Goal: Information Seeking & Learning: Learn about a topic

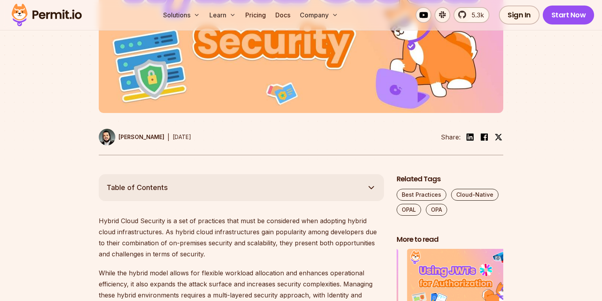
scroll to position [331, 0]
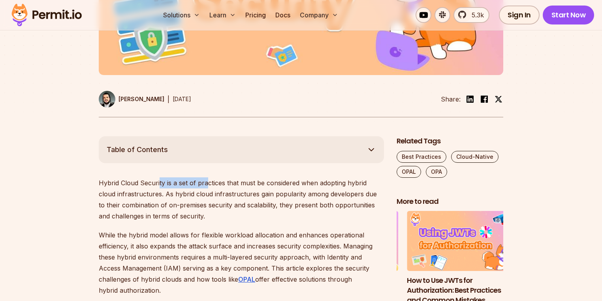
drag, startPoint x: 158, startPoint y: 180, endPoint x: 228, endPoint y: 176, distance: 69.3
click at [209, 177] on p "Hybrid Cloud Security is a set of practices that must be considered when adopti…" at bounding box center [241, 199] width 285 height 44
drag, startPoint x: 245, startPoint y: 175, endPoint x: 303, endPoint y: 181, distance: 58.7
click at [315, 181] on p "Hybrid Cloud Security is a set of practices that must be considered when adopti…" at bounding box center [241, 199] width 285 height 44
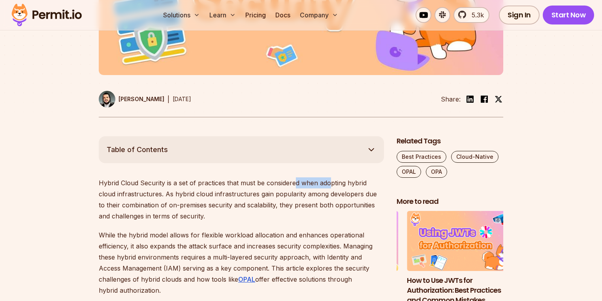
drag, startPoint x: 330, startPoint y: 182, endPoint x: 295, endPoint y: 180, distance: 34.8
click at [295, 180] on p "Hybrid Cloud Security is a set of practices that must be considered when adopti…" at bounding box center [241, 199] width 285 height 44
click at [293, 183] on p "Hybrid Cloud Security is a set of practices that must be considered when adopti…" at bounding box center [241, 199] width 285 height 44
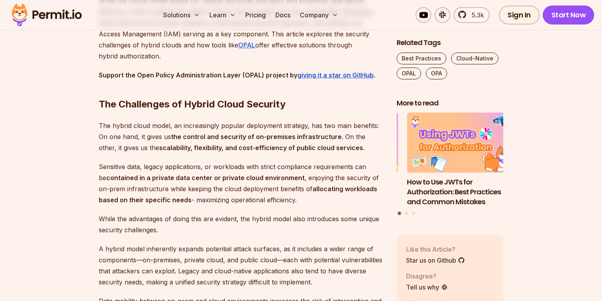
scroll to position [584, 0]
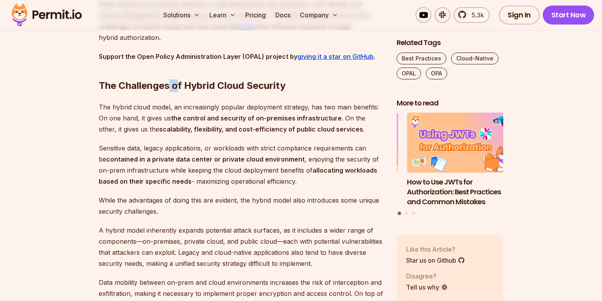
drag, startPoint x: 176, startPoint y: 77, endPoint x: 177, endPoint y: 82, distance: 4.9
click at [177, 77] on h2 "The Challenges of Hybrid Cloud Security" at bounding box center [241, 70] width 285 height 44
drag, startPoint x: 172, startPoint y: 93, endPoint x: 296, endPoint y: 93, distance: 123.3
click at [296, 102] on p "The hybrid cloud model, an increasingly popular deployment strategy, has two ma…" at bounding box center [241, 118] width 285 height 33
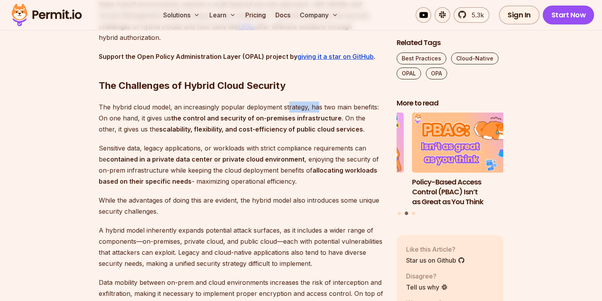
drag, startPoint x: 317, startPoint y: 92, endPoint x: 286, endPoint y: 93, distance: 30.4
click at [286, 102] on p "The hybrid cloud model, an increasingly popular deployment strategy, has two ma…" at bounding box center [241, 118] width 285 height 33
click at [279, 102] on p "The hybrid cloud model, an increasingly popular deployment strategy, has two ma…" at bounding box center [241, 118] width 285 height 33
drag, startPoint x: 312, startPoint y: 89, endPoint x: 335, endPoint y: 92, distance: 23.5
click at [335, 102] on p "The hybrid cloud model, an increasingly popular deployment strategy, has two ma…" at bounding box center [241, 118] width 285 height 33
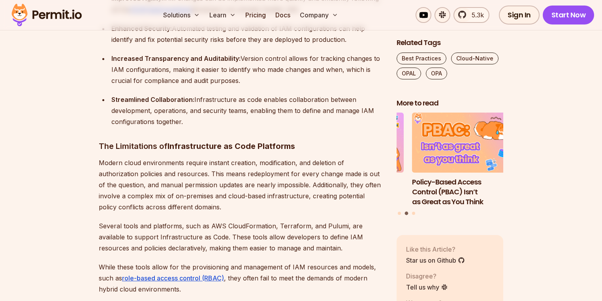
scroll to position [1216, 0]
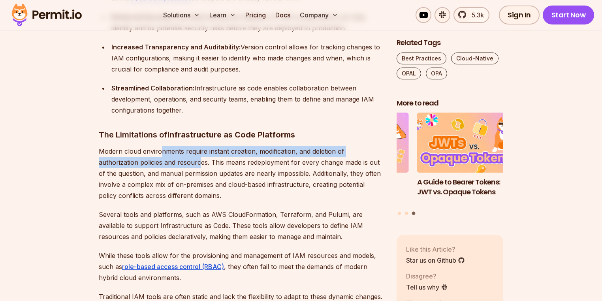
drag, startPoint x: 160, startPoint y: 144, endPoint x: 160, endPoint y: 152, distance: 7.9
click at [160, 152] on p "Modern cloud environments require instant creation, modification, and deletion …" at bounding box center [241, 173] width 285 height 55
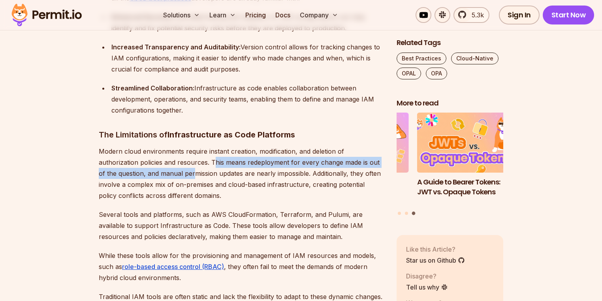
drag, startPoint x: 172, startPoint y: 149, endPoint x: 174, endPoint y: 160, distance: 11.2
click at [174, 160] on p "Modern cloud environments require instant creation, modification, and deletion …" at bounding box center [241, 173] width 285 height 55
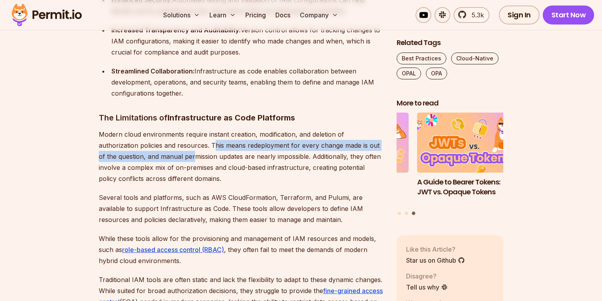
scroll to position [1248, 0]
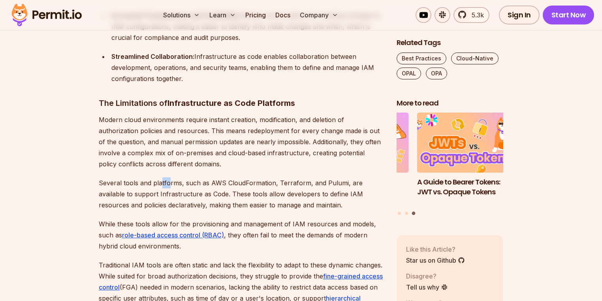
drag, startPoint x: 161, startPoint y: 171, endPoint x: 183, endPoint y: 166, distance: 21.9
click at [168, 177] on p "Several tools and platforms, such as AWS CloudFormation, Terraform, and Pulumi,…" at bounding box center [241, 193] width 285 height 33
drag, startPoint x: 185, startPoint y: 166, endPoint x: 200, endPoint y: 167, distance: 15.0
click at [200, 177] on p "Several tools and platforms, such as AWS CloudFormation, Terraform, and Pulumi,…" at bounding box center [241, 193] width 285 height 33
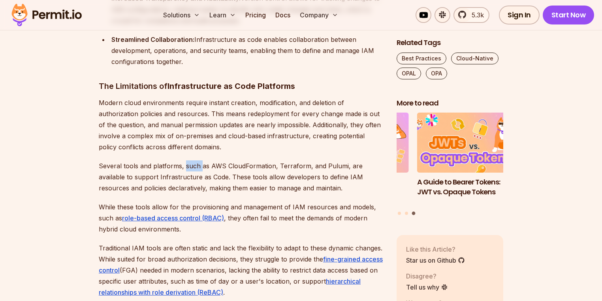
scroll to position [1279, 0]
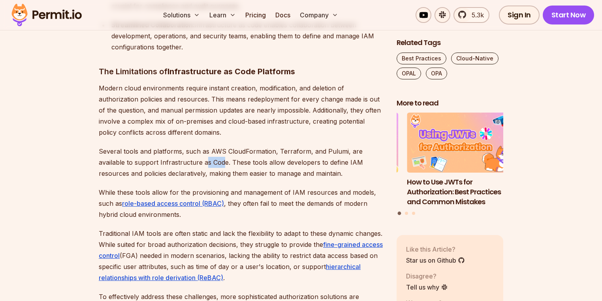
drag, startPoint x: 179, startPoint y: 148, endPoint x: 193, endPoint y: 148, distance: 14.2
click at [193, 148] on p "Several tools and platforms, such as AWS CloudFormation, Terraform, and Pulumi,…" at bounding box center [241, 162] width 285 height 33
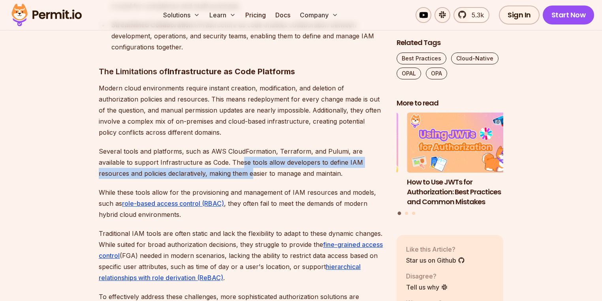
drag, startPoint x: 214, startPoint y: 148, endPoint x: 210, endPoint y: 163, distance: 15.1
click at [210, 163] on p "Several tools and platforms, such as AWS CloudFormation, Terraform, and Pulumi,…" at bounding box center [241, 162] width 285 height 33
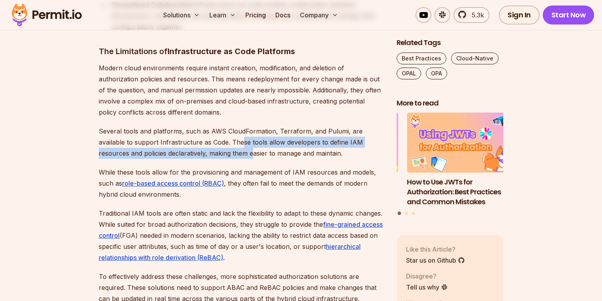
scroll to position [1311, 0]
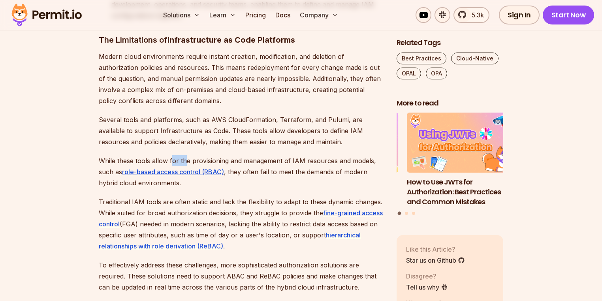
drag, startPoint x: 174, startPoint y: 151, endPoint x: 183, endPoint y: 150, distance: 9.5
click at [183, 155] on p "While these tools allow for the provisioning and management of IAM resources an…" at bounding box center [241, 171] width 285 height 33
drag, startPoint x: 200, startPoint y: 149, endPoint x: 215, endPoint y: 149, distance: 14.2
click at [215, 155] on p "While these tools allow for the provisioning and management of IAM resources an…" at bounding box center [241, 171] width 285 height 33
click at [226, 155] on p "While these tools allow for the provisioning and management of IAM resources an…" at bounding box center [241, 171] width 285 height 33
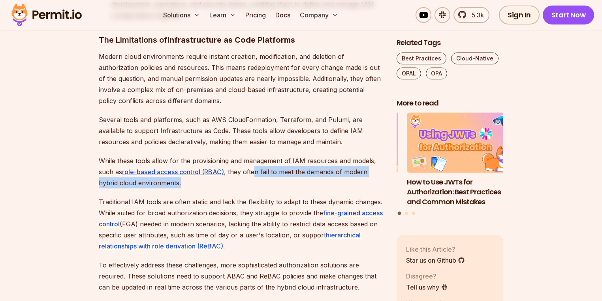
drag, startPoint x: 256, startPoint y: 164, endPoint x: 251, endPoint y: 171, distance: 8.1
click at [251, 171] on p "While these tools allow for the provisioning and management of IAM resources an…" at bounding box center [241, 171] width 285 height 33
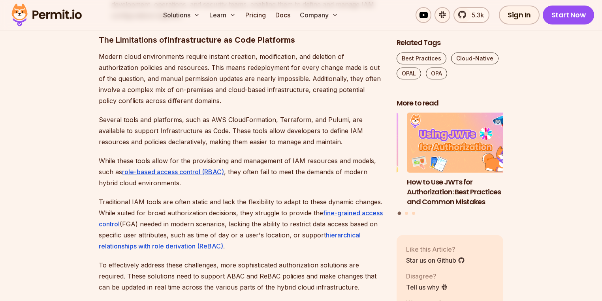
scroll to position [1342, 0]
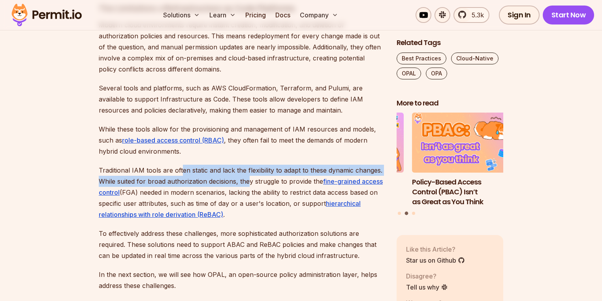
drag, startPoint x: 191, startPoint y: 163, endPoint x: 180, endPoint y: 161, distance: 11.6
click at [180, 165] on p "Traditional IAM tools are often static and lack the flexibility to adapt to the…" at bounding box center [241, 192] width 285 height 55
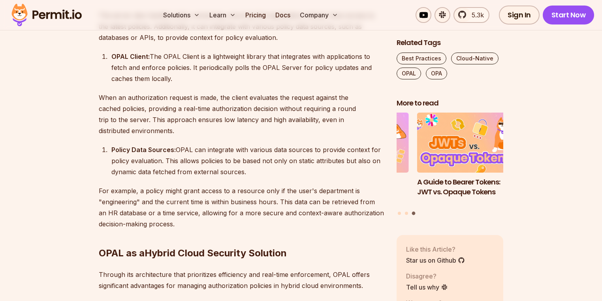
scroll to position [2354, 0]
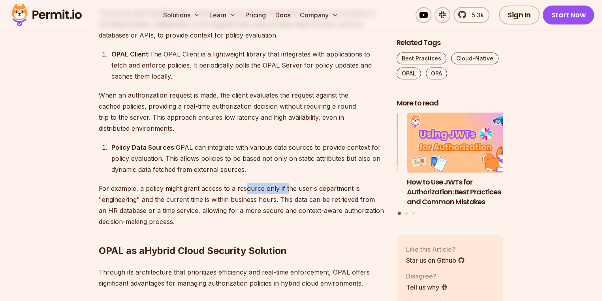
drag, startPoint x: 243, startPoint y: 172, endPoint x: 285, endPoint y: 173, distance: 41.9
click at [285, 183] on p "For example, a policy might grant access to a resource only if the user's depar…" at bounding box center [241, 205] width 285 height 44
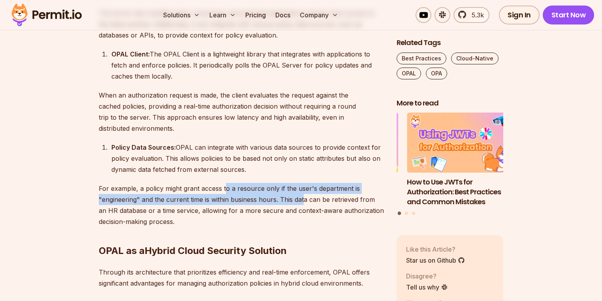
drag, startPoint x: 224, startPoint y: 181, endPoint x: 303, endPoint y: 188, distance: 79.4
click at [303, 188] on p "For example, a policy might grant access to a resource only if the user's depar…" at bounding box center [241, 205] width 285 height 44
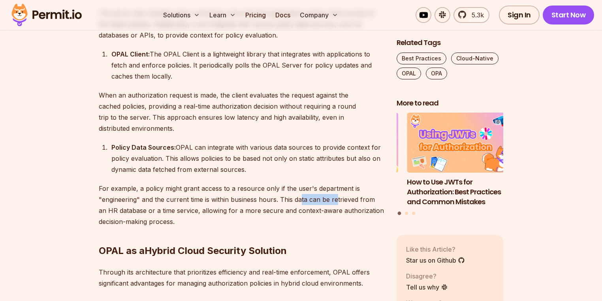
drag, startPoint x: 335, startPoint y: 188, endPoint x: 300, endPoint y: 190, distance: 36.0
click at [300, 190] on p "For example, a policy might grant access to a resource only if the user's depar…" at bounding box center [241, 205] width 285 height 44
click at [279, 191] on p "For example, a policy might grant access to a resource only if the user's depar…" at bounding box center [241, 205] width 285 height 44
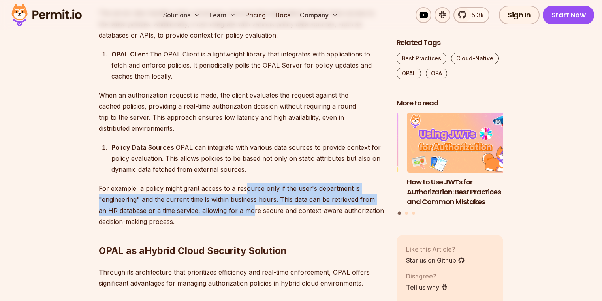
drag, startPoint x: 243, startPoint y: 182, endPoint x: 242, endPoint y: 195, distance: 13.1
click at [242, 195] on p "For example, a policy might grant access to a resource only if the user's depar…" at bounding box center [241, 205] width 285 height 44
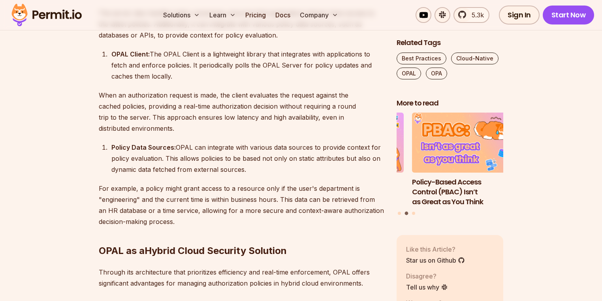
click at [262, 198] on p "For example, a policy might grant access to a resource only if the user's depar…" at bounding box center [241, 205] width 285 height 44
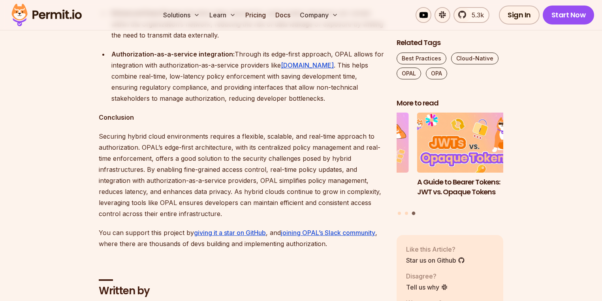
scroll to position [3271, 0]
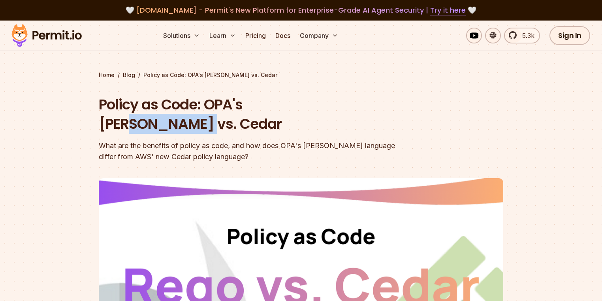
drag, startPoint x: 281, startPoint y: 101, endPoint x: 351, endPoint y: 101, distance: 69.2
click at [351, 101] on h1 "Policy as Code: OPA's [PERSON_NAME] vs. Cedar" at bounding box center [250, 114] width 303 height 39
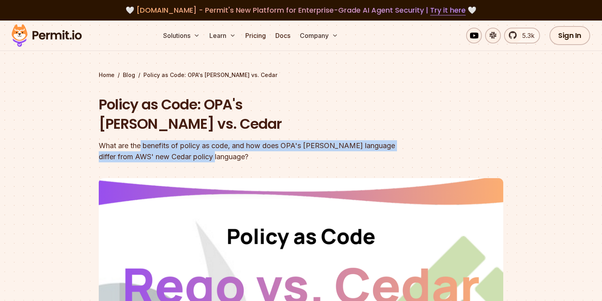
drag, startPoint x: 140, startPoint y: 126, endPoint x: 378, endPoint y: 134, distance: 237.6
click at [378, 140] on div "What are the benefits of policy as code, and how does OPA's [PERSON_NAME] langu…" at bounding box center [250, 151] width 303 height 22
click at [371, 140] on div "What are the benefits of policy as code, and how does OPA's [PERSON_NAME] langu…" at bounding box center [250, 151] width 303 height 22
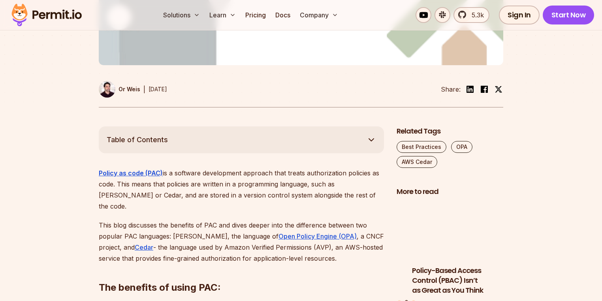
scroll to position [411, 0]
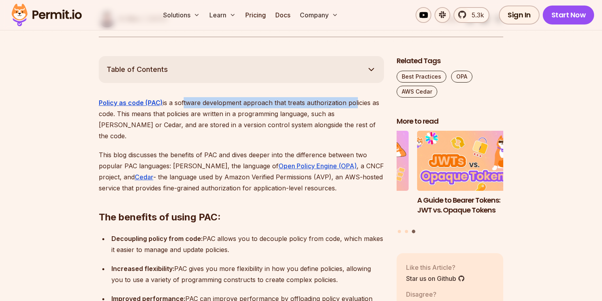
drag, startPoint x: 183, startPoint y: 80, endPoint x: 354, endPoint y: 79, distance: 170.7
click at [354, 97] on p "Policy as code (PAC) is a software development approach that treats authorizati…" at bounding box center [241, 119] width 285 height 44
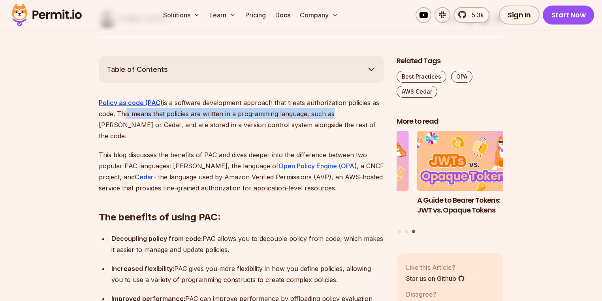
drag, startPoint x: 126, startPoint y: 92, endPoint x: 332, endPoint y: 96, distance: 205.1
click at [332, 97] on p "Policy as code (PAC) is a software development approach that treats authorizati…" at bounding box center [241, 119] width 285 height 44
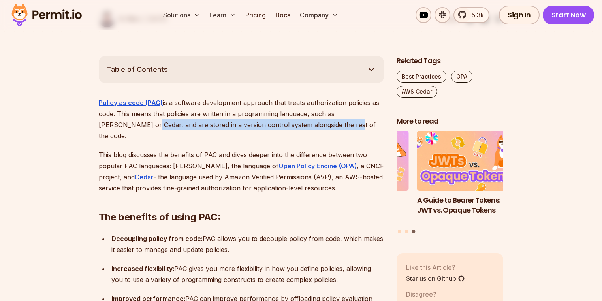
drag, startPoint x: 298, startPoint y: 102, endPoint x: 58, endPoint y: 104, distance: 239.5
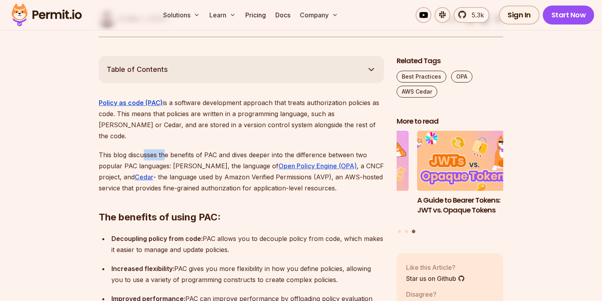
drag, startPoint x: 145, startPoint y: 128, endPoint x: 165, endPoint y: 128, distance: 19.8
click at [165, 149] on p "This blog discusses the benefits of PAC and dives deeper into the difference be…" at bounding box center [241, 171] width 285 height 44
drag, startPoint x: 149, startPoint y: 138, endPoint x: 183, endPoint y: 136, distance: 34.0
click at [183, 149] on p "This blog discusses the benefits of PAC and dives deeper into the difference be…" at bounding box center [241, 171] width 285 height 44
drag, startPoint x: 202, startPoint y: 134, endPoint x: 220, endPoint y: 136, distance: 18.6
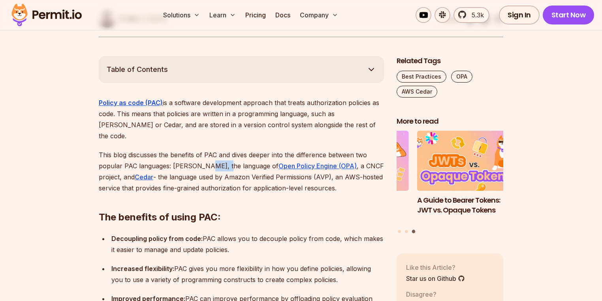
click at [220, 149] on p "This blog discusses the benefits of PAC and dives deeper into the difference be…" at bounding box center [241, 171] width 285 height 44
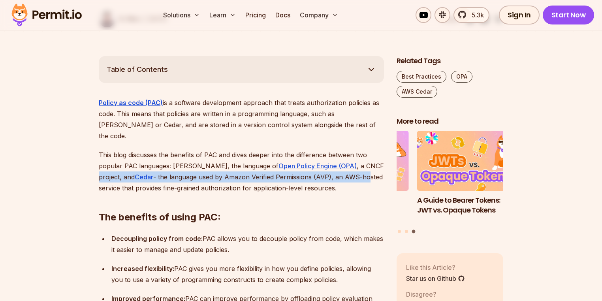
drag, startPoint x: 345, startPoint y: 140, endPoint x: 343, endPoint y: 149, distance: 9.4
click at [343, 149] on p "This blog discusses the benefits of PAC and dives deeper into the difference be…" at bounding box center [241, 171] width 285 height 44
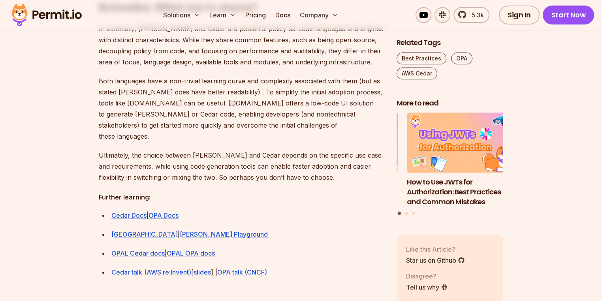
scroll to position [2213, 0]
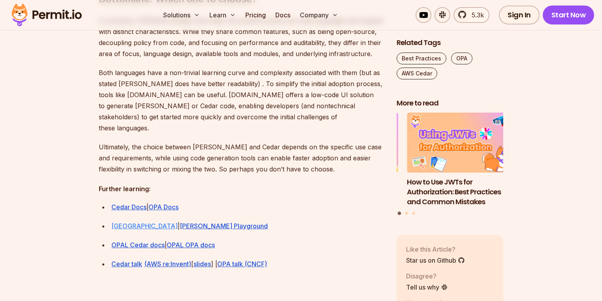
click at [160, 222] on link "[GEOGRAPHIC_DATA]" at bounding box center [144, 226] width 66 height 8
click at [172, 203] on link "OPA Docs" at bounding box center [164, 207] width 30 height 8
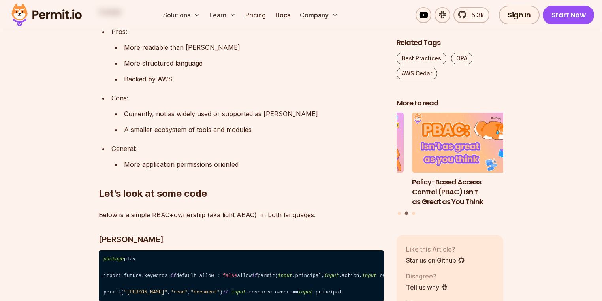
scroll to position [1644, 0]
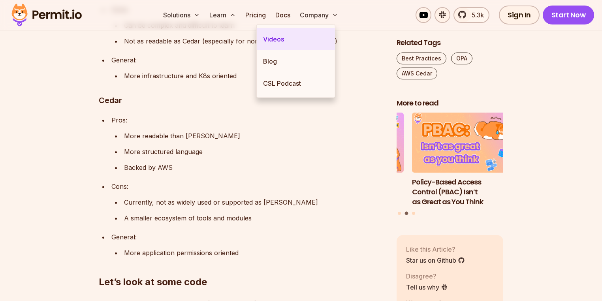
click at [270, 59] on link "Blog" at bounding box center [296, 61] width 78 height 22
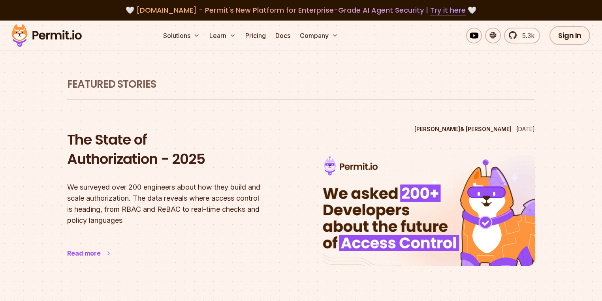
click at [100, 249] on div "Read more" at bounding box center [173, 253] width 212 height 9
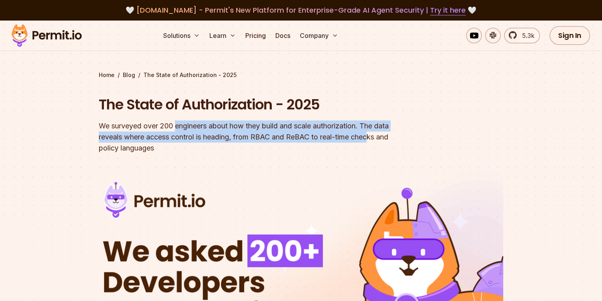
drag, startPoint x: 195, startPoint y: 123, endPoint x: 374, endPoint y: 132, distance: 179.2
click at [374, 132] on div "We surveyed over 200 engineers about how they build and scale authorization. Th…" at bounding box center [250, 137] width 303 height 33
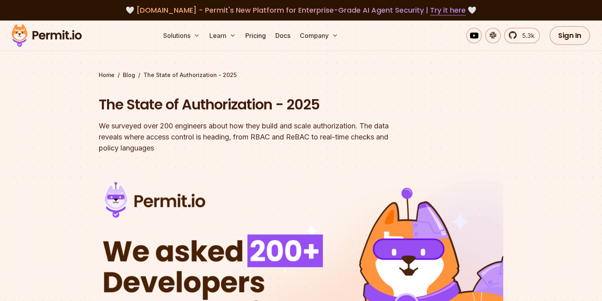
click at [308, 143] on div "We surveyed over 200 engineers about how they build and scale authorization. Th…" at bounding box center [250, 137] width 303 height 33
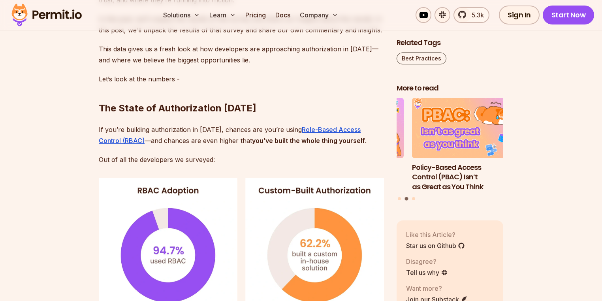
scroll to position [601, 0]
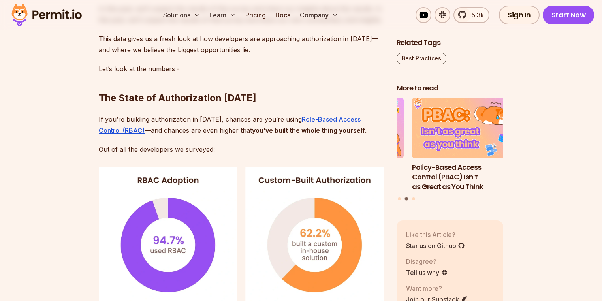
click at [228, 134] on p "If you’re building authorization in [DATE], chances are you’re using Role-Based…" at bounding box center [241, 125] width 285 height 22
drag, startPoint x: 200, startPoint y: 135, endPoint x: 232, endPoint y: 142, distance: 32.9
click at [333, 134] on p "If you’re building authorization in [DATE], chances are you’re using Role-Based…" at bounding box center [241, 125] width 285 height 22
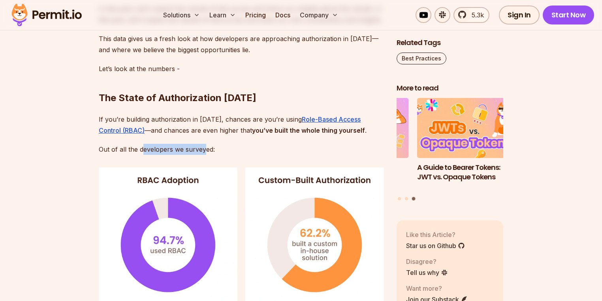
drag, startPoint x: 143, startPoint y: 149, endPoint x: 209, endPoint y: 145, distance: 65.3
click at [205, 146] on p "Out of all the developers we surveyed:" at bounding box center [241, 149] width 285 height 11
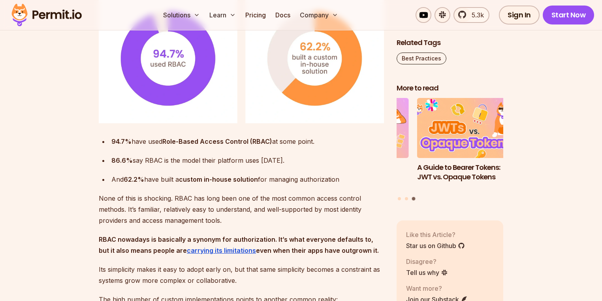
scroll to position [790, 0]
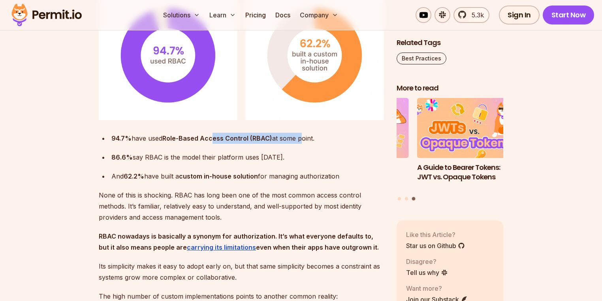
drag, startPoint x: 214, startPoint y: 142, endPoint x: 300, endPoint y: 139, distance: 86.2
click at [300, 139] on div "94.7% have used Role-Based Access Control (RBAC) at some point." at bounding box center [247, 138] width 273 height 11
drag, startPoint x: 174, startPoint y: 159, endPoint x: 256, endPoint y: 159, distance: 82.2
click at [249, 162] on div "86.6% say RBAC is the model their platform uses [DATE]." at bounding box center [247, 157] width 273 height 11
click at [265, 158] on div "86.6% say RBAC is the model their platform uses [DATE]." at bounding box center [247, 157] width 273 height 11
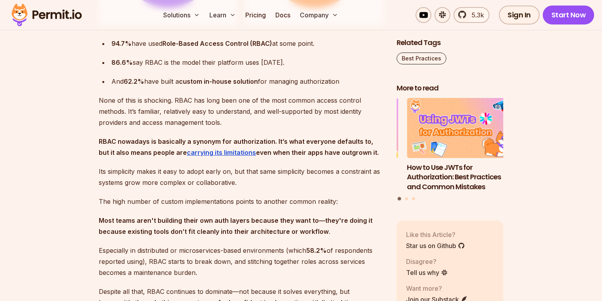
scroll to position [917, 0]
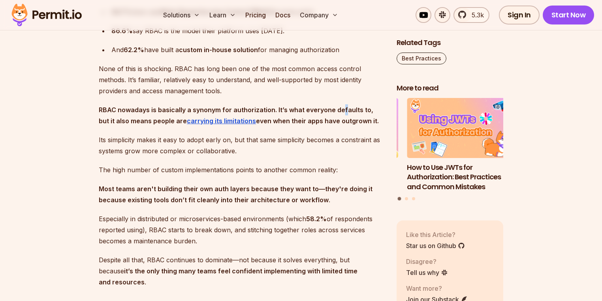
drag, startPoint x: 343, startPoint y: 107, endPoint x: 340, endPoint y: 111, distance: 4.2
click at [340, 111] on strong "RBAC nowadays is basically a synonym for authorization. It’s what everyone defa…" at bounding box center [236, 115] width 275 height 19
drag, startPoint x: 332, startPoint y: 118, endPoint x: 307, endPoint y: 119, distance: 24.9
click at [307, 119] on strong "even when their apps have outgrown it." at bounding box center [317, 121] width 123 height 8
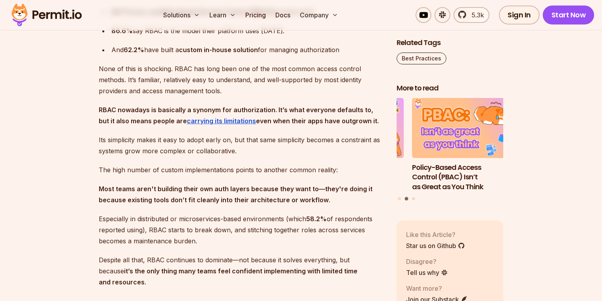
scroll to position [948, 0]
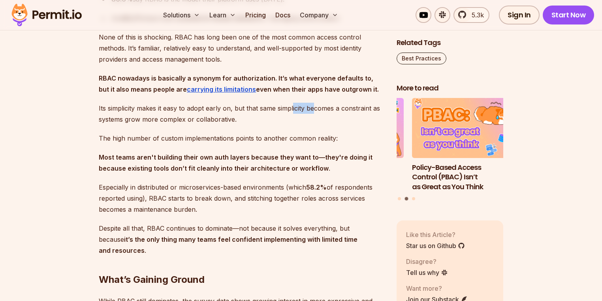
drag, startPoint x: 314, startPoint y: 105, endPoint x: 293, endPoint y: 106, distance: 20.6
click at [293, 106] on p "Its simplicity makes it easy to adopt early on, but that same simplicity become…" at bounding box center [241, 114] width 285 height 22
click at [176, 106] on p "Its simplicity makes it easy to adopt early on, but that same simplicity become…" at bounding box center [241, 114] width 285 height 22
drag, startPoint x: 171, startPoint y: 109, endPoint x: 193, endPoint y: 105, distance: 22.2
click at [193, 105] on p "Its simplicity makes it easy to adopt early on, but that same simplicity become…" at bounding box center [241, 114] width 285 height 22
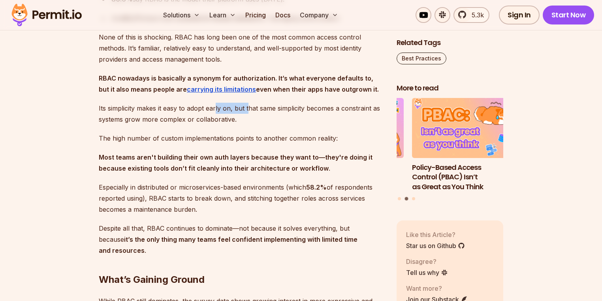
drag, startPoint x: 217, startPoint y: 104, endPoint x: 248, endPoint y: 104, distance: 31.6
click at [248, 104] on p "Its simplicity makes it easy to adopt early on, but that same simplicity become…" at bounding box center [241, 114] width 285 height 22
drag, startPoint x: 262, startPoint y: 103, endPoint x: 277, endPoint y: 103, distance: 14.6
click at [277, 103] on p "Its simplicity makes it easy to adopt early on, but that same simplicity become…" at bounding box center [241, 114] width 285 height 22
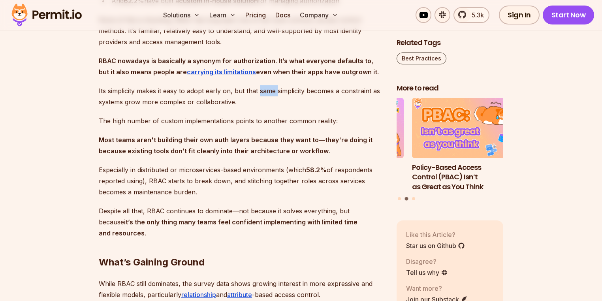
scroll to position [980, 0]
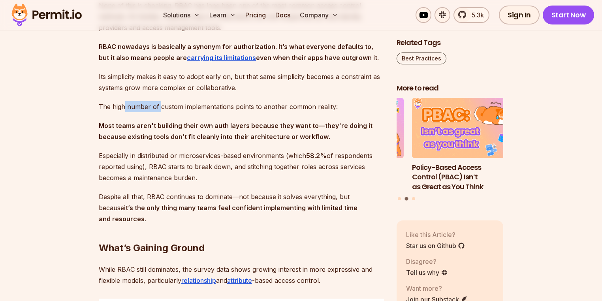
drag, startPoint x: 131, startPoint y: 106, endPoint x: 161, endPoint y: 104, distance: 29.7
click at [161, 104] on p "The high number of custom implementations points to another common reality:" at bounding box center [241, 106] width 285 height 11
drag, startPoint x: 179, startPoint y: 102, endPoint x: 296, endPoint y: 103, distance: 117.4
click at [296, 103] on p "The high number of custom implementations points to another common reality:" at bounding box center [241, 106] width 285 height 11
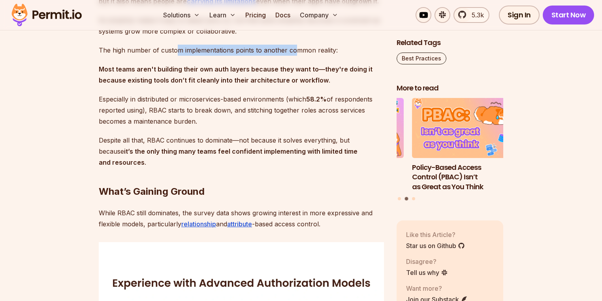
scroll to position [1043, 0]
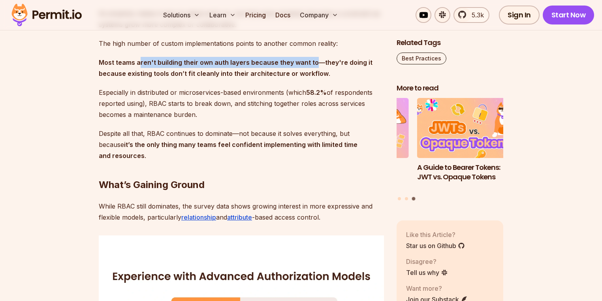
drag, startPoint x: 139, startPoint y: 66, endPoint x: 315, endPoint y: 66, distance: 176.2
click at [315, 66] on p "Most teams aren't building their own auth layers because they want to—they're d…" at bounding box center [241, 68] width 285 height 22
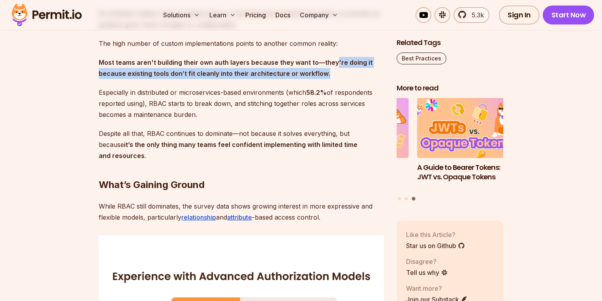
drag, startPoint x: 330, startPoint y: 62, endPoint x: 325, endPoint y: 68, distance: 8.1
click at [325, 68] on p "Most teams aren't building their own auth layers because they want to—they're d…" at bounding box center [241, 68] width 285 height 22
drag, startPoint x: 294, startPoint y: 74, endPoint x: 247, endPoint y: 75, distance: 46.6
click at [294, 74] on strong "Most teams aren't building their own auth layers because they want to—they're d…" at bounding box center [236, 67] width 274 height 19
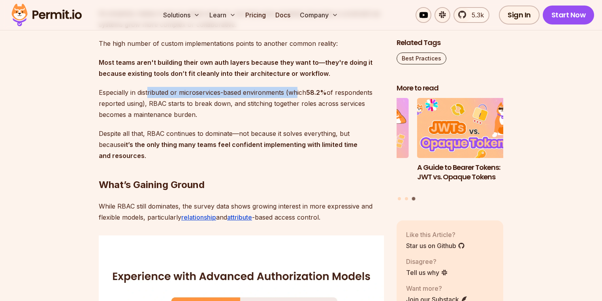
drag, startPoint x: 149, startPoint y: 89, endPoint x: 296, endPoint y: 90, distance: 146.6
click at [296, 90] on p "Especially in distributed or microservices-based environments (which 58.2% of r…" at bounding box center [241, 103] width 285 height 33
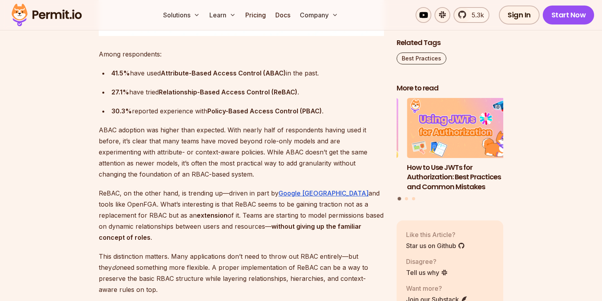
scroll to position [1454, 0]
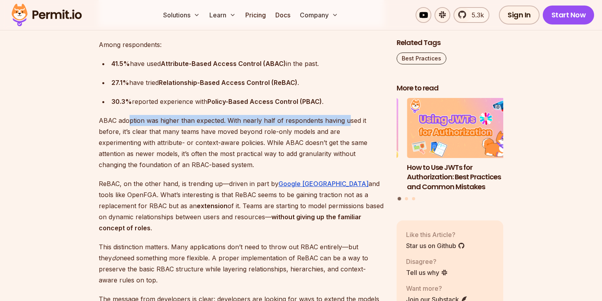
drag, startPoint x: 130, startPoint y: 109, endPoint x: 347, endPoint y: 104, distance: 217.0
click at [347, 115] on p "ABAC adoption was higher than expected. With nearly half of respondents having …" at bounding box center [241, 142] width 285 height 55
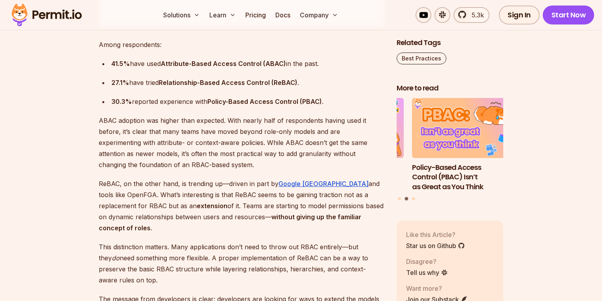
click at [166, 124] on p "ABAC adoption was higher than expected. With nearly half of respondents having …" at bounding box center [241, 142] width 285 height 55
drag, startPoint x: 202, startPoint y: 120, endPoint x: 310, endPoint y: 118, distance: 108.3
click at [309, 119] on p "ABAC adoption was higher than expected. With nearly half of respondents having …" at bounding box center [241, 142] width 285 height 55
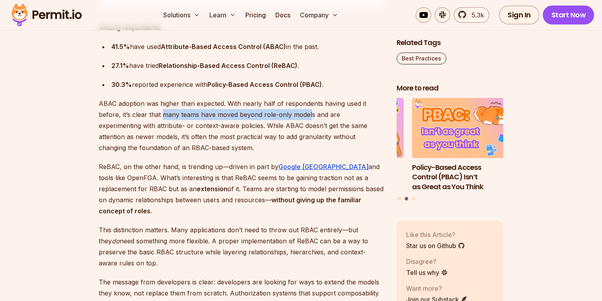
scroll to position [1486, 0]
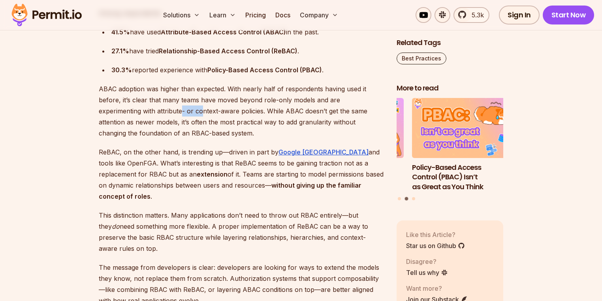
drag, startPoint x: 138, startPoint y: 98, endPoint x: 160, endPoint y: 98, distance: 21.3
click at [160, 98] on p "ABAC adoption was higher than expected. With nearly half of respondents having …" at bounding box center [241, 110] width 285 height 55
drag, startPoint x: 215, startPoint y: 100, endPoint x: 253, endPoint y: 100, distance: 38.3
click at [253, 100] on p "ABAC adoption was higher than expected. With nearly half of respondents having …" at bounding box center [241, 110] width 285 height 55
drag, startPoint x: 270, startPoint y: 98, endPoint x: 359, endPoint y: 101, distance: 88.6
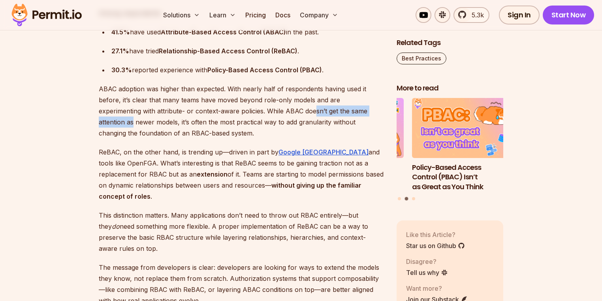
click at [359, 101] on p "ABAC adoption was higher than expected. With nearly half of respondents having …" at bounding box center [241, 110] width 285 height 55
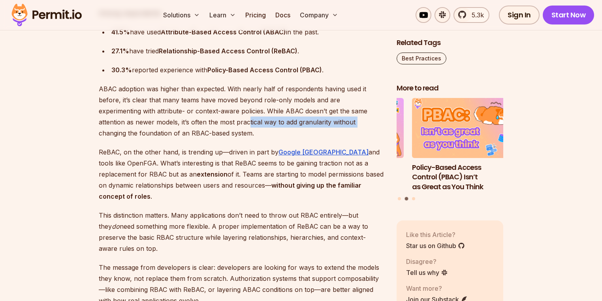
drag, startPoint x: 283, startPoint y: 114, endPoint x: 191, endPoint y: 115, distance: 91.3
click at [191, 115] on p "ABAC adoption was higher than expected. With nearly half of respondents having …" at bounding box center [241, 110] width 285 height 55
click at [183, 108] on p "ABAC adoption was higher than expected. With nearly half of respondents having …" at bounding box center [241, 110] width 285 height 55
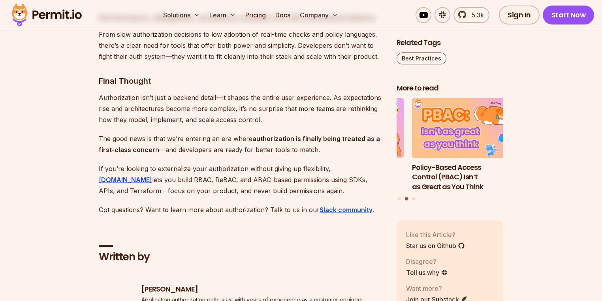
scroll to position [4299, 0]
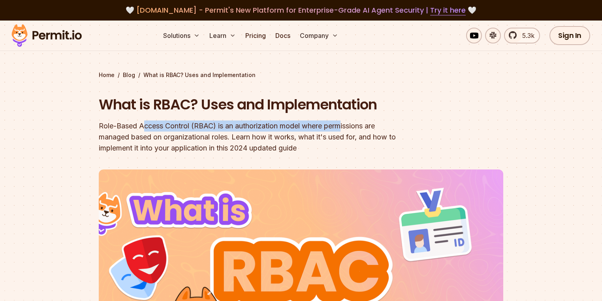
drag, startPoint x: 173, startPoint y: 121, endPoint x: 346, endPoint y: 126, distance: 173.5
click at [346, 126] on div "Role-Based Access Control (RBAC) is an authorization model where permissions ar…" at bounding box center [250, 137] width 303 height 33
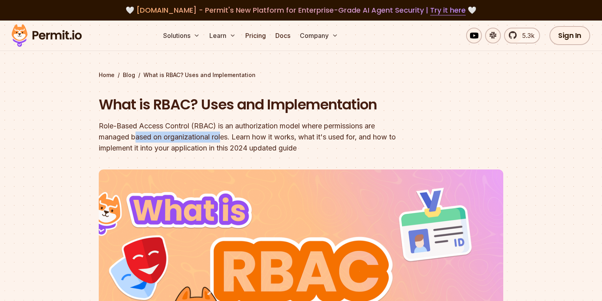
drag, startPoint x: 138, startPoint y: 134, endPoint x: 222, endPoint y: 135, distance: 84.2
click at [222, 135] on div "Role-Based Access Control (RBAC) is an authorization model where permissions ar…" at bounding box center [250, 137] width 303 height 33
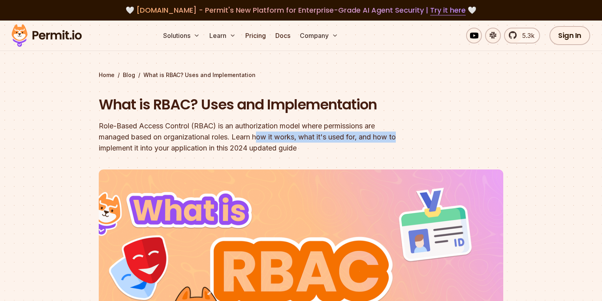
drag, startPoint x: 311, startPoint y: 139, endPoint x: 420, endPoint y: 142, distance: 109.5
click at [420, 141] on header "What is RBAC? Uses and Implementation Role-Based Access Control (RBAC) is an au…" at bounding box center [301, 267] width 405 height 345
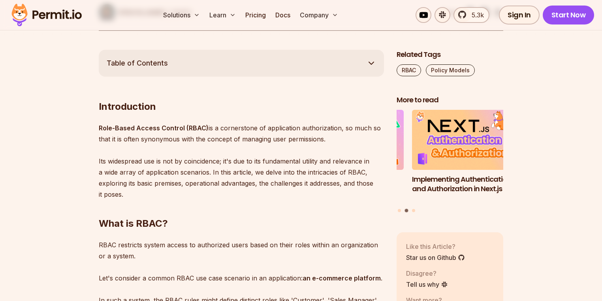
scroll to position [411, 0]
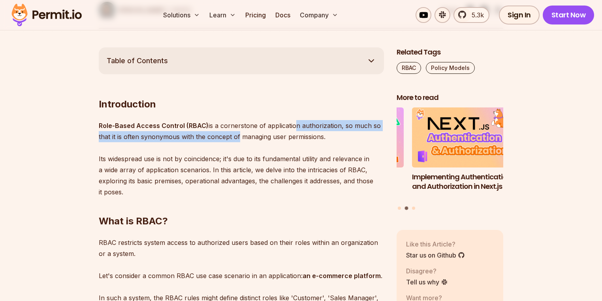
drag, startPoint x: 253, startPoint y: 131, endPoint x: 293, endPoint y: 130, distance: 40.7
click at [293, 130] on p "Role-Based Access Control (RBAC) is a cornerstone of application authorization,…" at bounding box center [241, 158] width 285 height 77
click at [356, 125] on p "Role-Based Access Control (RBAC) is a cornerstone of application authorization,…" at bounding box center [241, 158] width 285 height 77
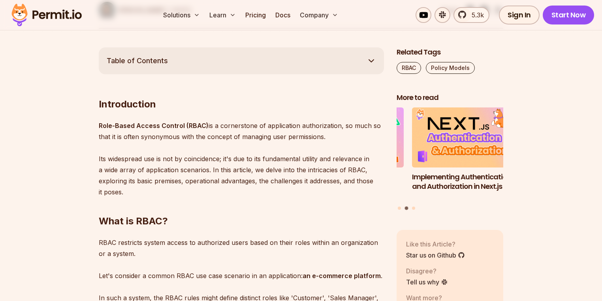
drag, startPoint x: 362, startPoint y: 126, endPoint x: 360, endPoint y: 134, distance: 8.9
click at [360, 134] on p "Role-Based Access Control (RBAC) is a cornerstone of application authorization,…" at bounding box center [241, 158] width 285 height 77
click at [296, 144] on p "Role-Based Access Control (RBAC) is a cornerstone of application authorization,…" at bounding box center [241, 158] width 285 height 77
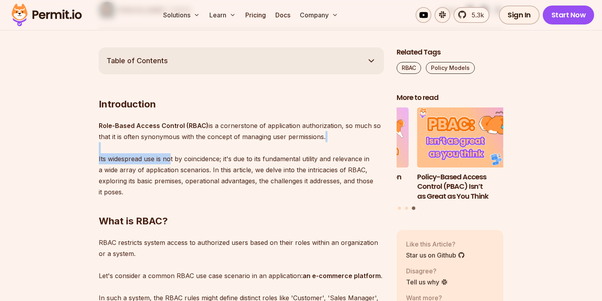
drag, startPoint x: 126, startPoint y: 152, endPoint x: 171, endPoint y: 153, distance: 44.3
click at [171, 153] on p "Role-Based Access Control (RBAC) is a cornerstone of application authorization,…" at bounding box center [241, 158] width 285 height 77
click at [179, 157] on p "Role-Based Access Control (RBAC) is a cornerstone of application authorization,…" at bounding box center [241, 158] width 285 height 77
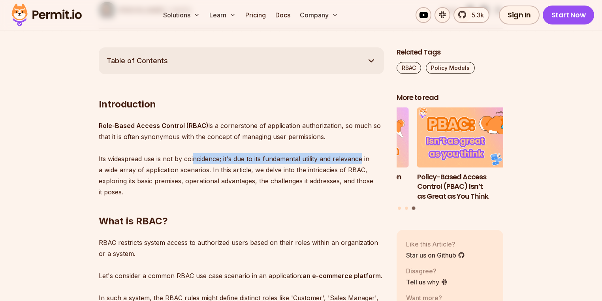
drag, startPoint x: 193, startPoint y: 158, endPoint x: 362, endPoint y: 158, distance: 168.7
click at [362, 158] on p "Role-Based Access Control (RBAC) is a cornerstone of application authorization,…" at bounding box center [241, 158] width 285 height 77
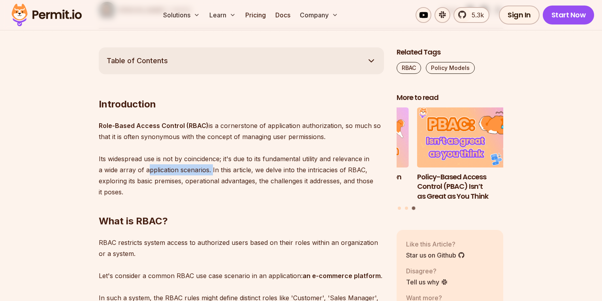
drag, startPoint x: 148, startPoint y: 175, endPoint x: 213, endPoint y: 175, distance: 64.4
click at [213, 175] on p "Role-Based Access Control (RBAC) is a cornerstone of application authorization,…" at bounding box center [241, 158] width 285 height 77
drag, startPoint x: 247, startPoint y: 174, endPoint x: 343, endPoint y: 173, distance: 96.8
click at [326, 173] on p "Role-Based Access Control (RBAC) is a cornerstone of application authorization,…" at bounding box center [241, 158] width 285 height 77
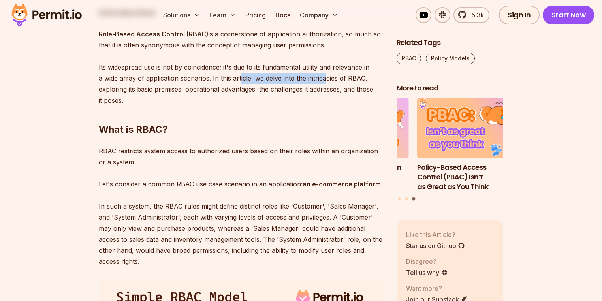
scroll to position [506, 0]
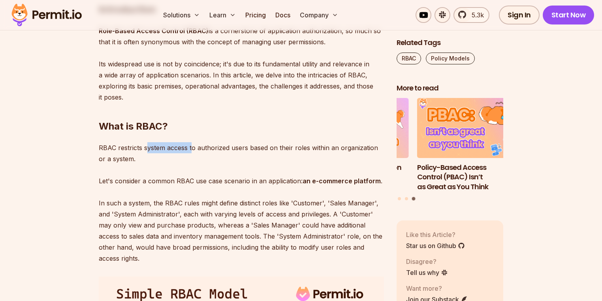
drag, startPoint x: 149, startPoint y: 146, endPoint x: 191, endPoint y: 150, distance: 42.9
click at [191, 150] on p "RBAC restricts system access to authorized users based on their roles within an…" at bounding box center [241, 203] width 285 height 122
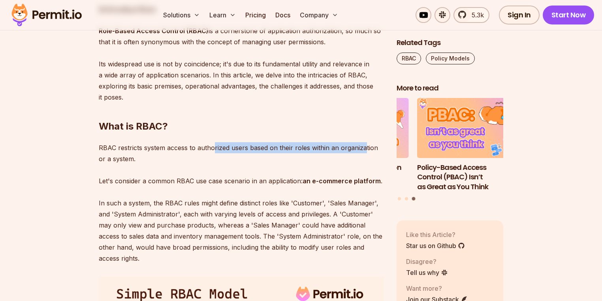
drag, startPoint x: 213, startPoint y: 148, endPoint x: 365, endPoint y: 149, distance: 151.4
click at [365, 149] on p "RBAC restricts system access to authorized users based on their roles within an…" at bounding box center [241, 203] width 285 height 122
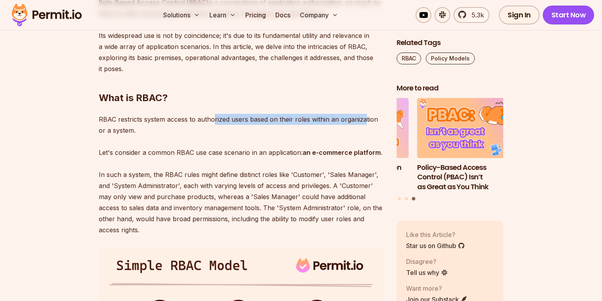
scroll to position [569, 0]
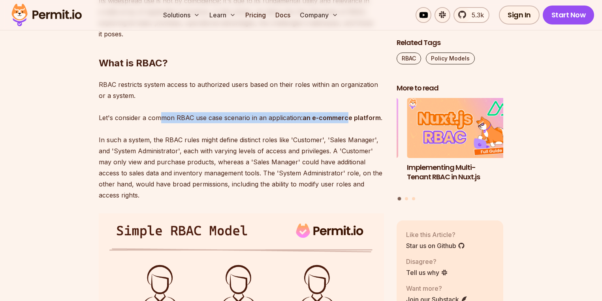
drag, startPoint x: 207, startPoint y: 117, endPoint x: 349, endPoint y: 116, distance: 141.9
click at [349, 116] on p "RBAC restricts system access to authorized users based on their roles within an…" at bounding box center [241, 140] width 285 height 122
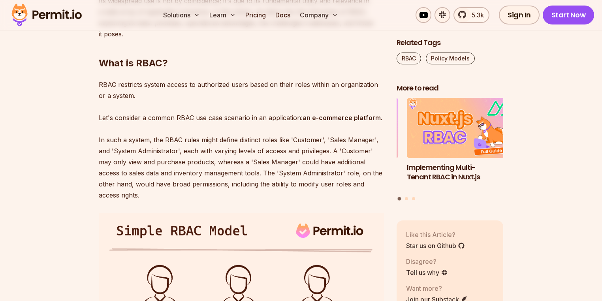
click at [348, 128] on p "RBAC restricts system access to authorized users based on their roles within an…" at bounding box center [241, 140] width 285 height 122
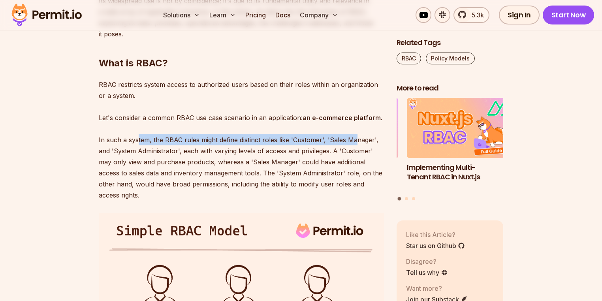
drag, startPoint x: 137, startPoint y: 140, endPoint x: 357, endPoint y: 140, distance: 220.1
click at [357, 140] on p "RBAC restricts system access to authorized users based on their roles within an…" at bounding box center [241, 140] width 285 height 122
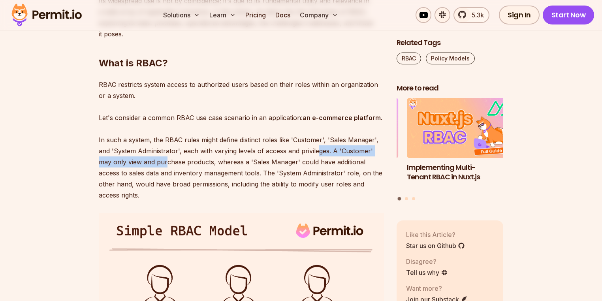
drag, startPoint x: 317, startPoint y: 154, endPoint x: 166, endPoint y: 156, distance: 151.0
click at [166, 156] on p "RBAC restricts system access to authorized users based on their roles within an…" at bounding box center [241, 140] width 285 height 122
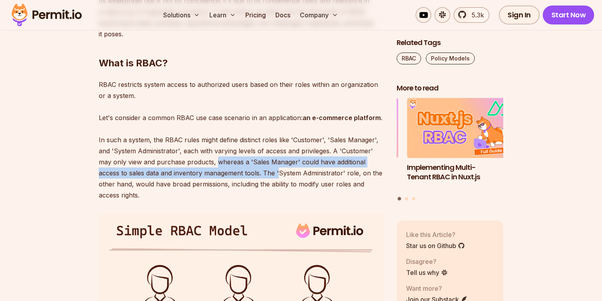
drag, startPoint x: 224, startPoint y: 163, endPoint x: 301, endPoint y: 168, distance: 77.2
click at [283, 168] on p "RBAC restricts system access to authorized users based on their roles within an…" at bounding box center [241, 140] width 285 height 122
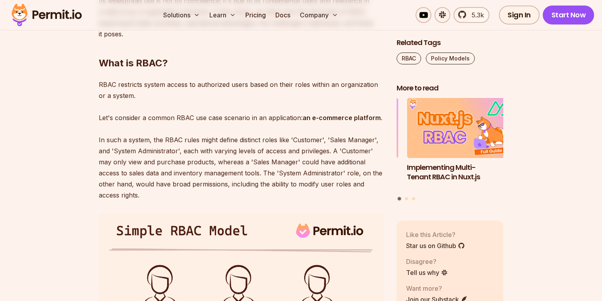
click at [327, 168] on p "RBAC restricts system access to authorized users based on their roles within an…" at bounding box center [241, 140] width 285 height 122
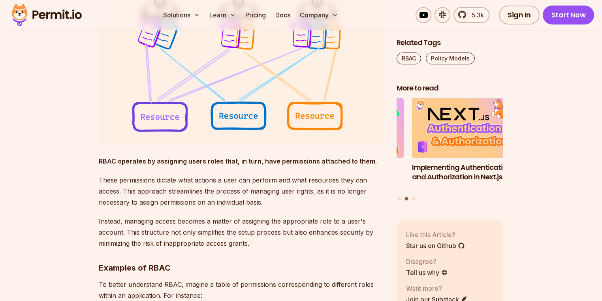
scroll to position [885, 0]
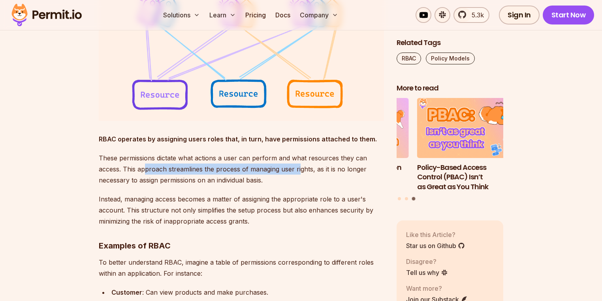
drag, startPoint x: 146, startPoint y: 169, endPoint x: 300, endPoint y: 166, distance: 153.8
click at [300, 166] on p "These permissions dictate what actions a user can perform and what resources th…" at bounding box center [241, 169] width 285 height 33
click at [334, 164] on p "These permissions dictate what actions a user can perform and what resources th…" at bounding box center [241, 169] width 285 height 33
drag, startPoint x: 152, startPoint y: 169, endPoint x: 337, endPoint y: 173, distance: 184.6
click at [337, 173] on p "These permissions dictate what actions a user can perform and what resources th…" at bounding box center [241, 169] width 285 height 33
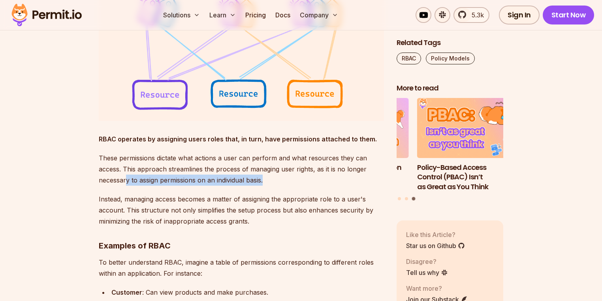
drag, startPoint x: 150, startPoint y: 179, endPoint x: 273, endPoint y: 180, distance: 122.5
click at [273, 180] on p "These permissions dictate what actions a user can perform and what resources th…" at bounding box center [241, 169] width 285 height 33
click at [275, 178] on p "These permissions dictate what actions a user can perform and what resources th…" at bounding box center [241, 169] width 285 height 33
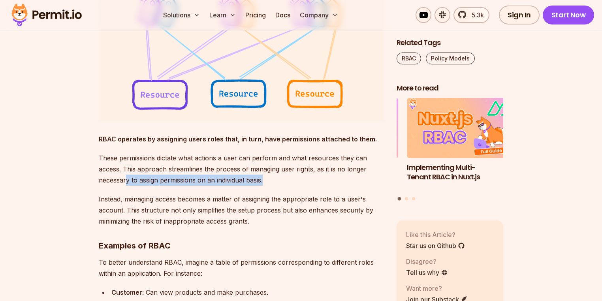
scroll to position [917, 0]
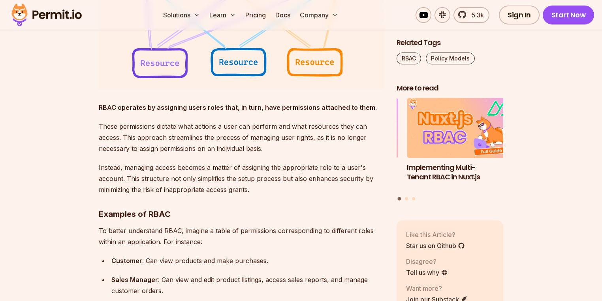
click at [275, 175] on p "Instead, managing access becomes a matter of assigning the appropriate role to …" at bounding box center [241, 178] width 285 height 33
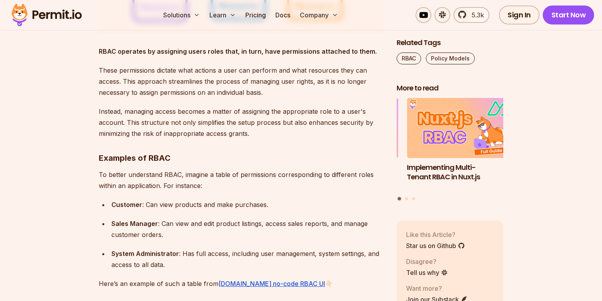
scroll to position [980, 0]
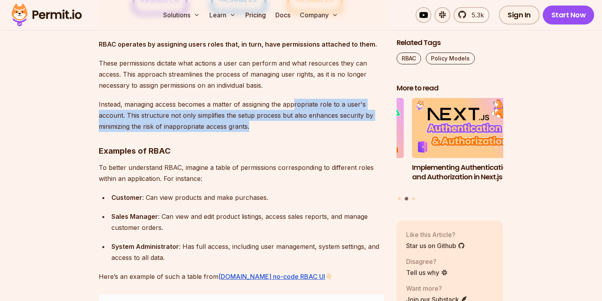
drag, startPoint x: 323, startPoint y: 106, endPoint x: 281, endPoint y: 128, distance: 47.4
click at [281, 128] on p "Instead, managing access becomes a matter of assigning the appropriate role to …" at bounding box center [241, 115] width 285 height 33
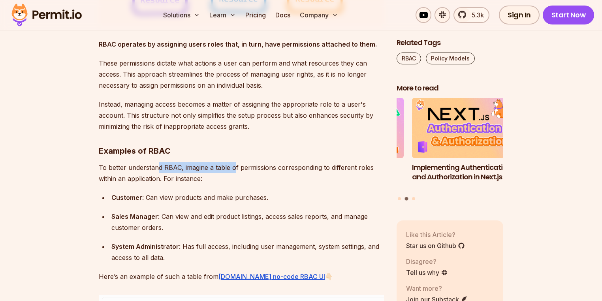
drag, startPoint x: 157, startPoint y: 169, endPoint x: 237, endPoint y: 168, distance: 79.4
click at [236, 168] on p "To better understand RBAC, imagine a table of permissions corresponding to diff…" at bounding box center [241, 173] width 285 height 22
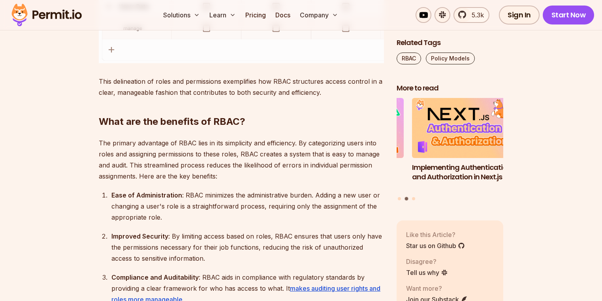
scroll to position [1517, 0]
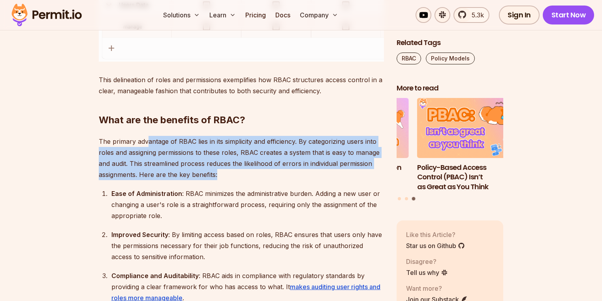
drag, startPoint x: 168, startPoint y: 142, endPoint x: 247, endPoint y: 182, distance: 88.5
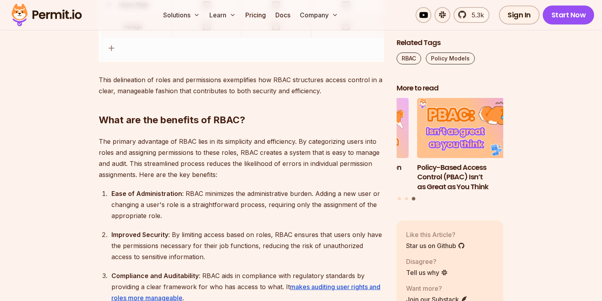
click at [229, 196] on div "Ease of Administration : RBAC minimizes the administrative burden. Adding a new…" at bounding box center [247, 204] width 273 height 33
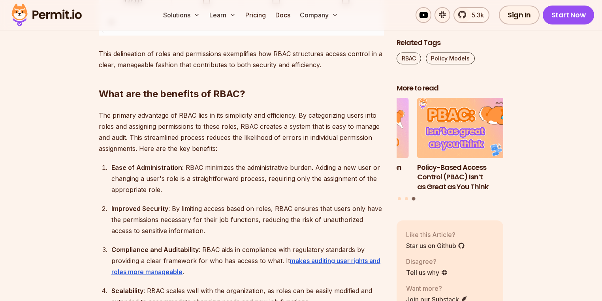
scroll to position [1581, 0]
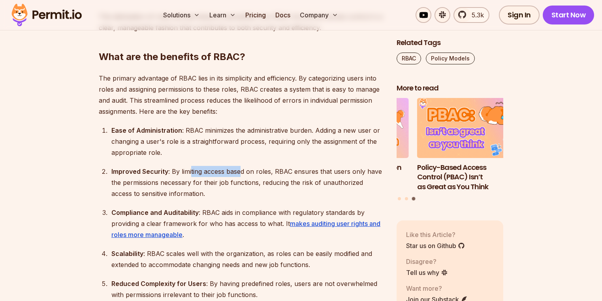
drag, startPoint x: 191, startPoint y: 169, endPoint x: 267, endPoint y: 168, distance: 75.9
click at [242, 169] on div "Improved Security : By limiting access based on roles, RBAC ensures that users …" at bounding box center [247, 182] width 273 height 33
drag, startPoint x: 274, startPoint y: 169, endPoint x: 305, endPoint y: 172, distance: 30.6
click at [302, 172] on div "Improved Security : By limiting access based on roles, RBAC ensures that users …" at bounding box center [247, 182] width 273 height 33
click at [327, 176] on div "Improved Security : By limiting access based on roles, RBAC ensures that users …" at bounding box center [247, 182] width 273 height 33
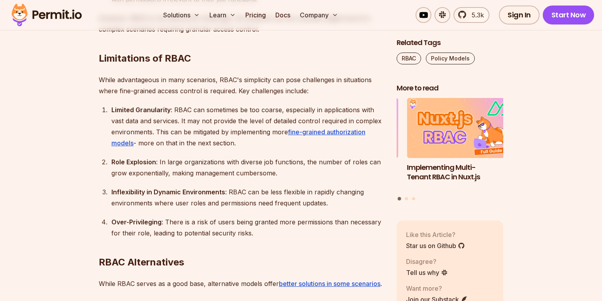
scroll to position [1865, 0]
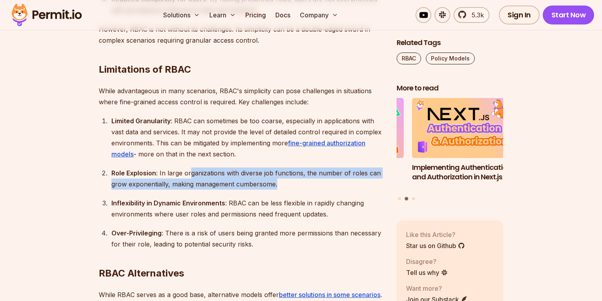
drag, startPoint x: 207, startPoint y: 176, endPoint x: 308, endPoint y: 179, distance: 101.2
click at [308, 179] on div "Role Explosion : In large organizations with diverse job functions, the number …" at bounding box center [247, 179] width 273 height 22
click at [284, 188] on div "Role Explosion : In large organizations with diverse job functions, the number …" at bounding box center [247, 179] width 273 height 22
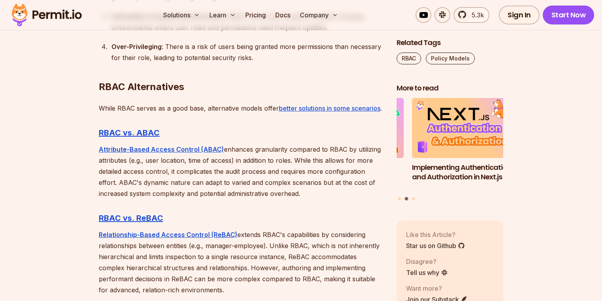
scroll to position [2055, 0]
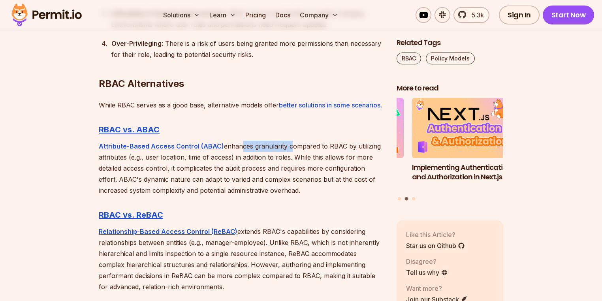
drag, startPoint x: 277, startPoint y: 159, endPoint x: 286, endPoint y: 160, distance: 9.1
click at [286, 160] on p "Attribute-Based Access Control (ABAC) enhances granularity compared to RBAC by …" at bounding box center [241, 168] width 285 height 55
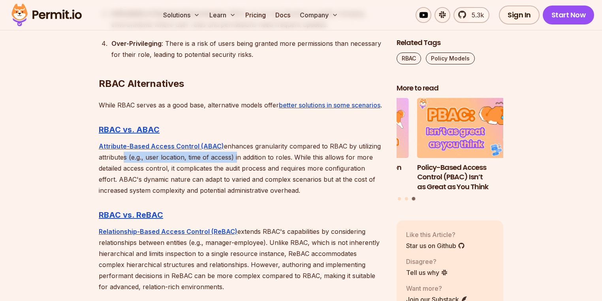
drag, startPoint x: 236, startPoint y: 171, endPoint x: 120, endPoint y: 173, distance: 115.8
click at [120, 173] on p "Attribute-Based Access Control (ABAC) enhances granularity compared to RBAC by …" at bounding box center [241, 168] width 285 height 55
click at [172, 175] on p "Attribute-Based Access Control (ABAC) enhances granularity compared to RBAC by …" at bounding box center [241, 168] width 285 height 55
drag, startPoint x: 279, startPoint y: 168, endPoint x: 302, endPoint y: 168, distance: 22.5
click at [302, 168] on p "Attribute-Based Access Control (ABAC) enhances granularity compared to RBAC by …" at bounding box center [241, 168] width 285 height 55
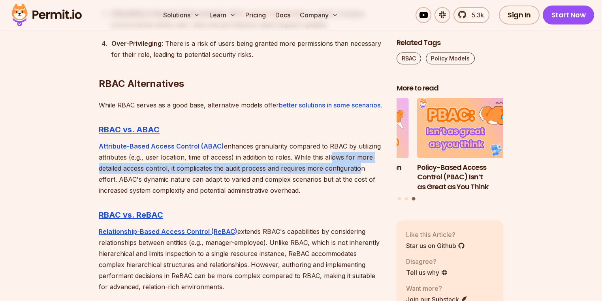
drag, startPoint x: 330, startPoint y: 167, endPoint x: 357, endPoint y: 179, distance: 29.9
click at [357, 179] on p "Attribute-Based Access Control (ABAC) enhances granularity compared to RBAC by …" at bounding box center [241, 168] width 285 height 55
click at [295, 179] on p "Attribute-Based Access Control (ABAC) enhances granularity compared to RBAC by …" at bounding box center [241, 168] width 285 height 55
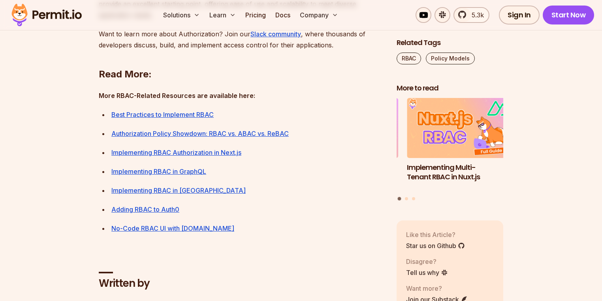
scroll to position [3003, 0]
